Goal: Task Accomplishment & Management: Use online tool/utility

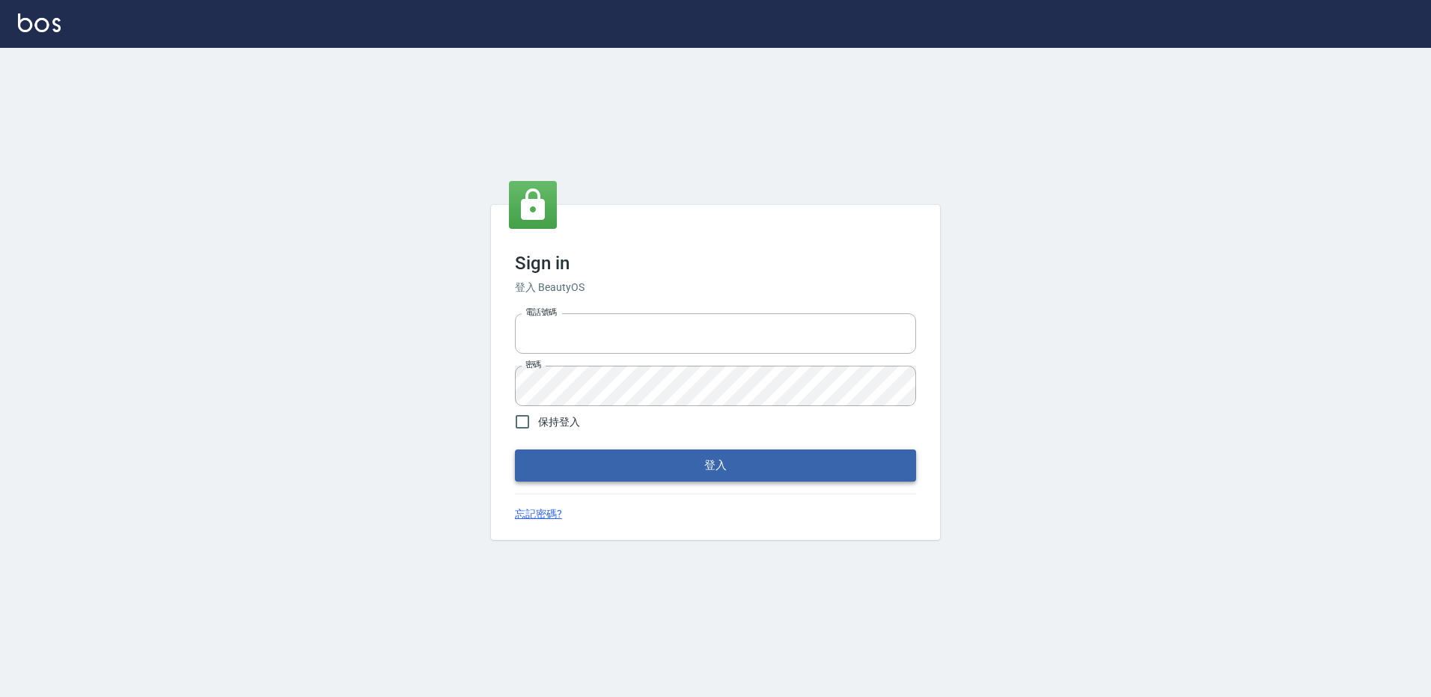
type input "27222158"
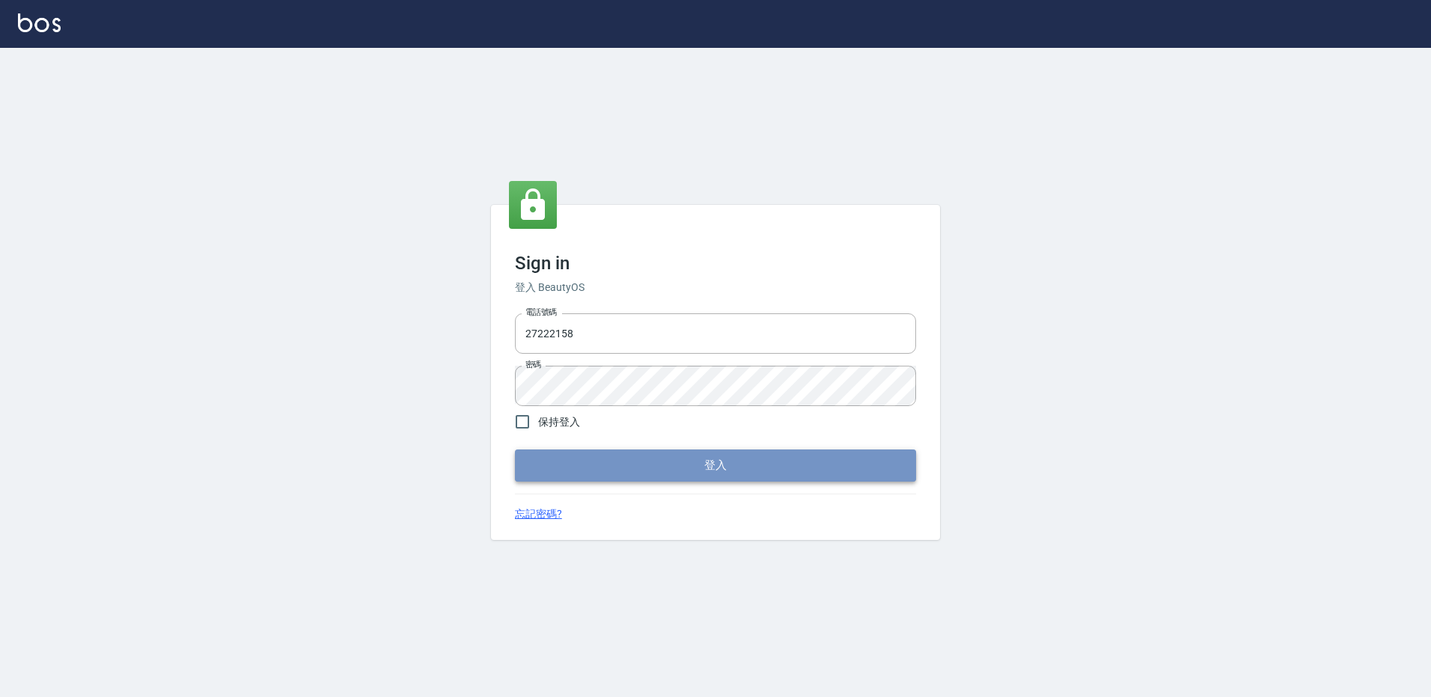
click at [650, 474] on button "登入" at bounding box center [715, 465] width 401 height 31
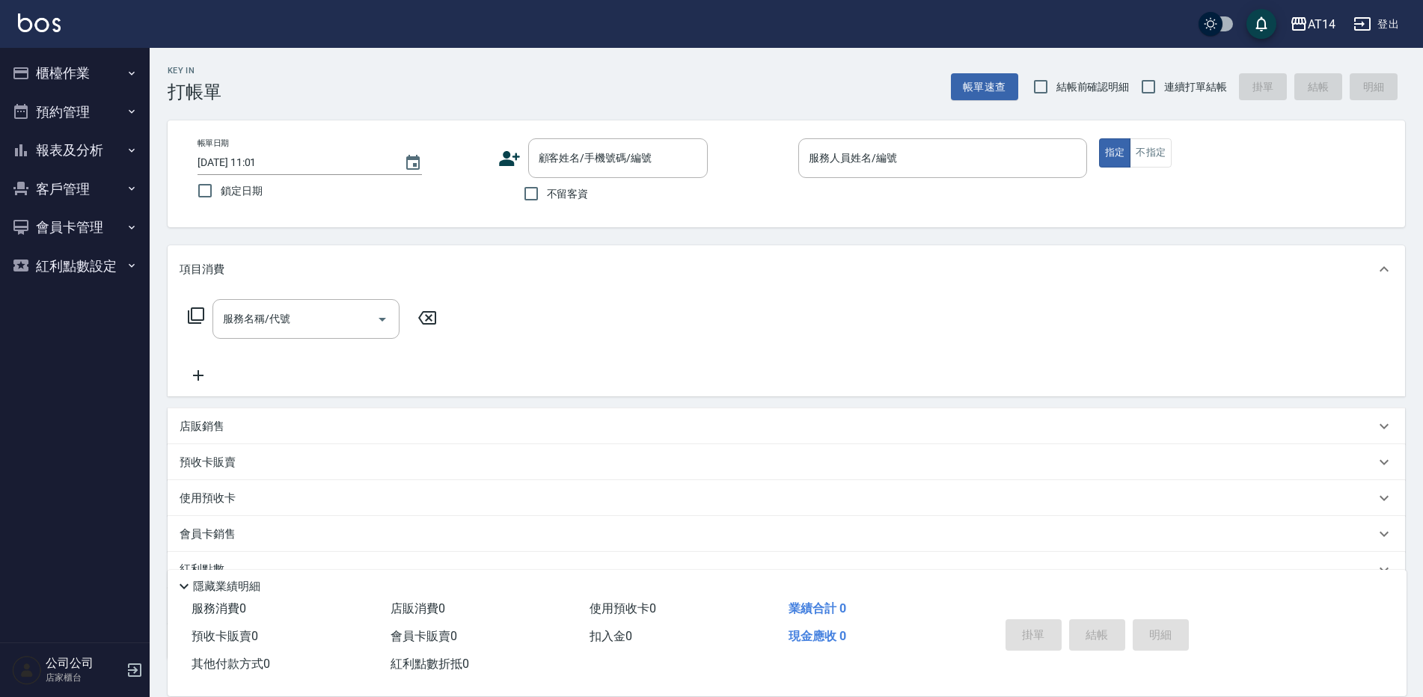
click at [46, 52] on ul "櫃檯作業 打帳單 帳單列表 掛單列表 現金收支登錄 材料自購登錄 每日結帳 排班表 掃碼打卡 預約管理 預約管理 單日預約紀錄 單週預約紀錄 報表及分析 報表…" at bounding box center [75, 169] width 138 height 243
click at [43, 73] on button "櫃檯作業" at bounding box center [75, 73] width 138 height 39
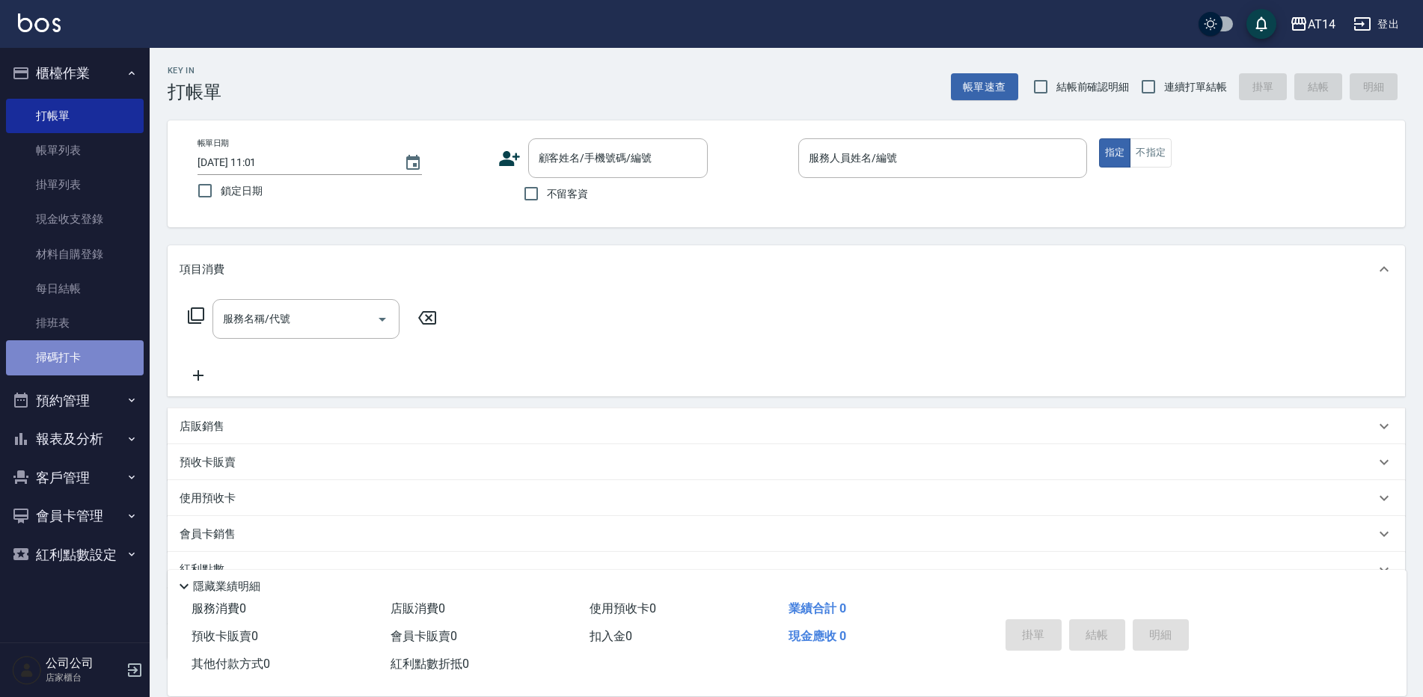
click at [38, 364] on link "掃碼打卡" at bounding box center [75, 357] width 138 height 34
